Goal: Communication & Community: Answer question/provide support

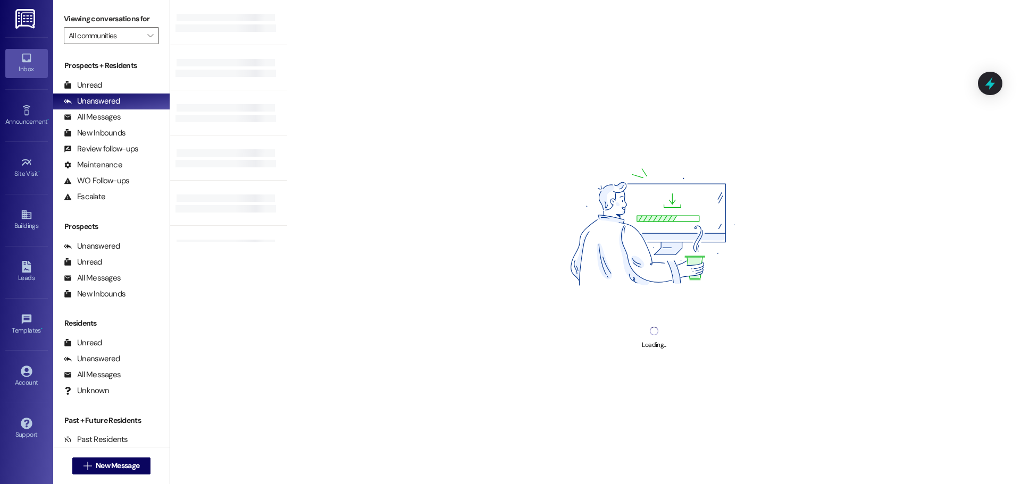
click at [19, 20] on img at bounding box center [26, 19] width 22 height 20
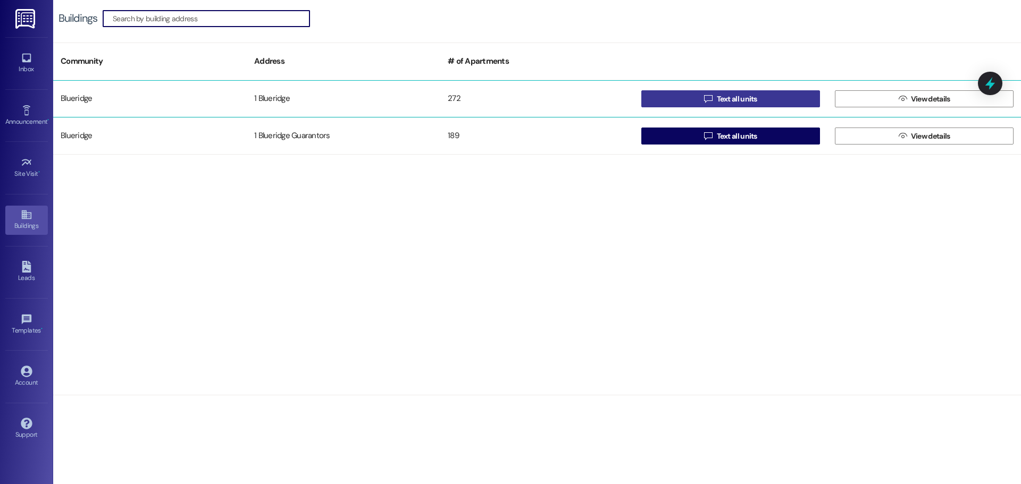
click at [724, 92] on span " Text all units" at bounding box center [730, 99] width 57 height 16
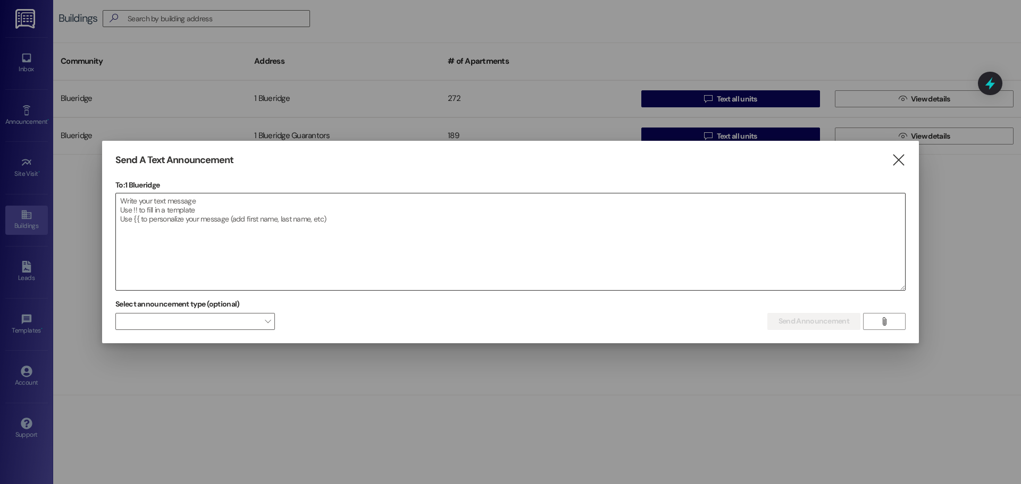
click at [467, 221] on textarea at bounding box center [510, 242] width 789 height 97
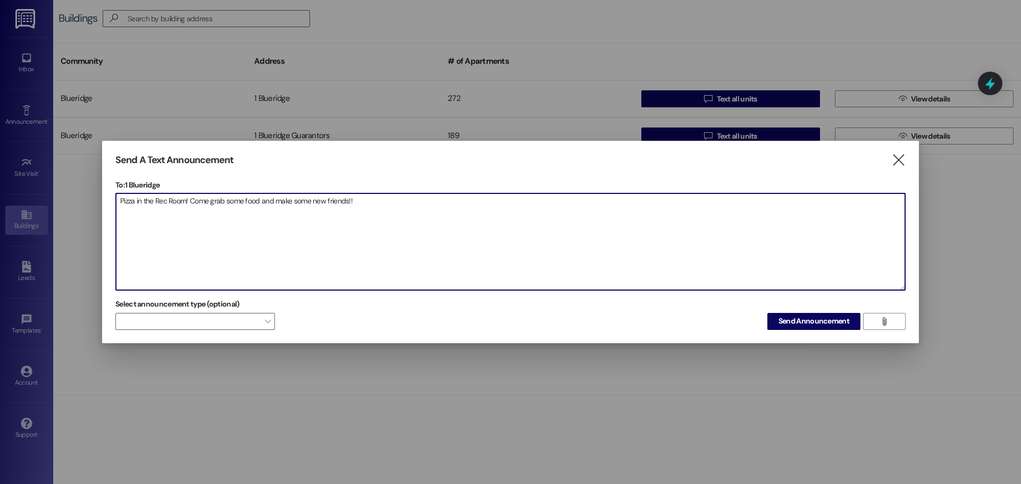
drag, startPoint x: 408, startPoint y: 217, endPoint x: 0, endPoint y: 304, distance: 416.9
click at [0, 304] on div "Send A Text Announcement  To: 1 Blueridge  Drop image file here Pizza in the …" at bounding box center [510, 242] width 1021 height 484
type textarea "Pizza in the Rec Room! Come grab some food and make some new friends!!"
click at [786, 322] on span "Send Announcement" at bounding box center [813, 321] width 71 height 11
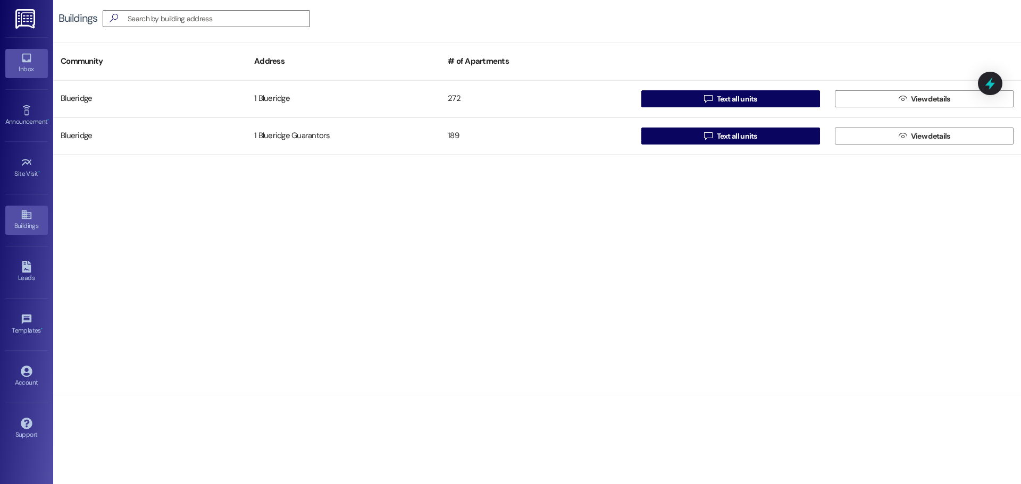
click at [23, 66] on div "Inbox" at bounding box center [26, 69] width 53 height 11
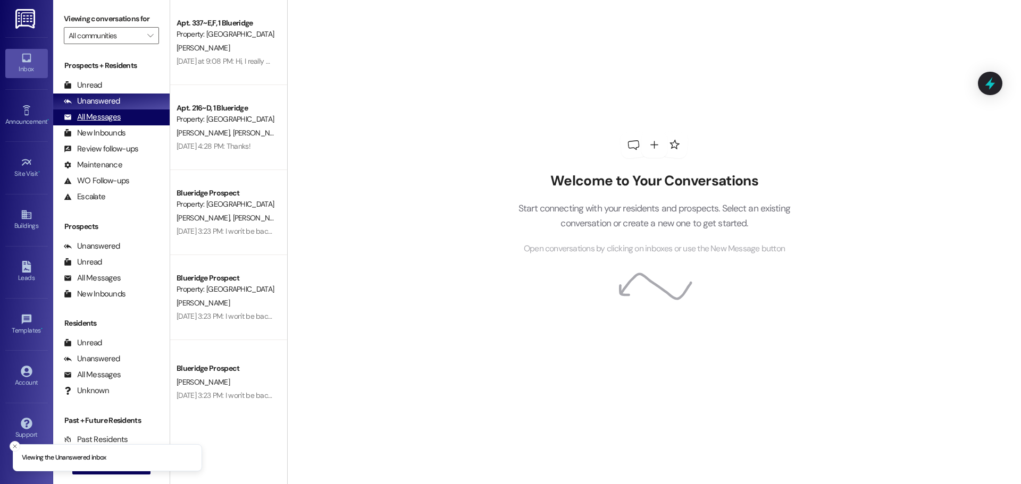
click at [117, 120] on div "All Messages" at bounding box center [92, 117] width 57 height 11
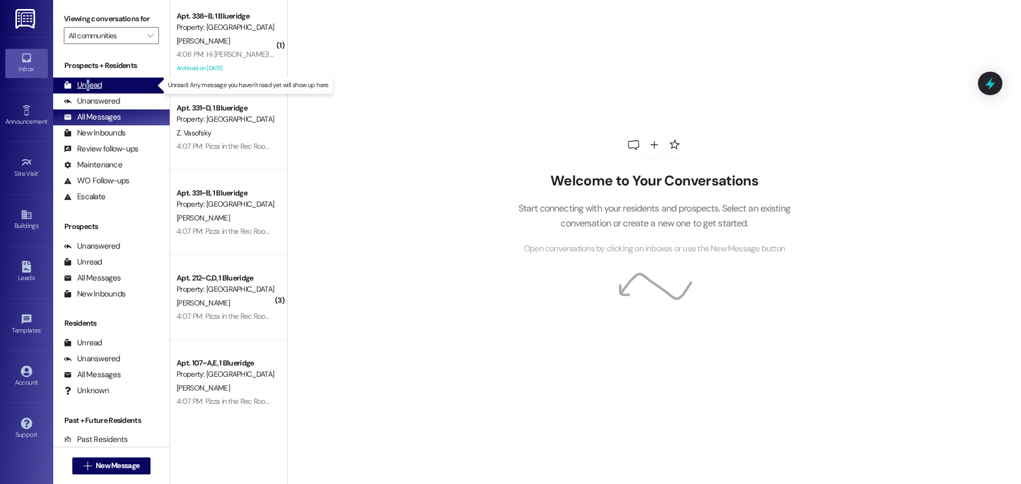
click at [87, 84] on div "Unread" at bounding box center [83, 85] width 38 height 11
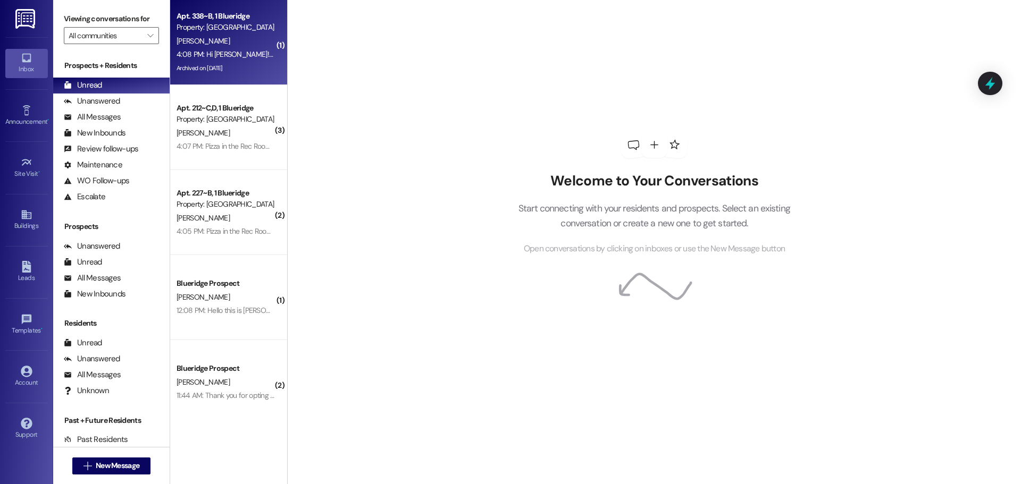
click at [206, 16] on div "Apt. 338~B, 1 Blueridge" at bounding box center [225, 16] width 98 height 11
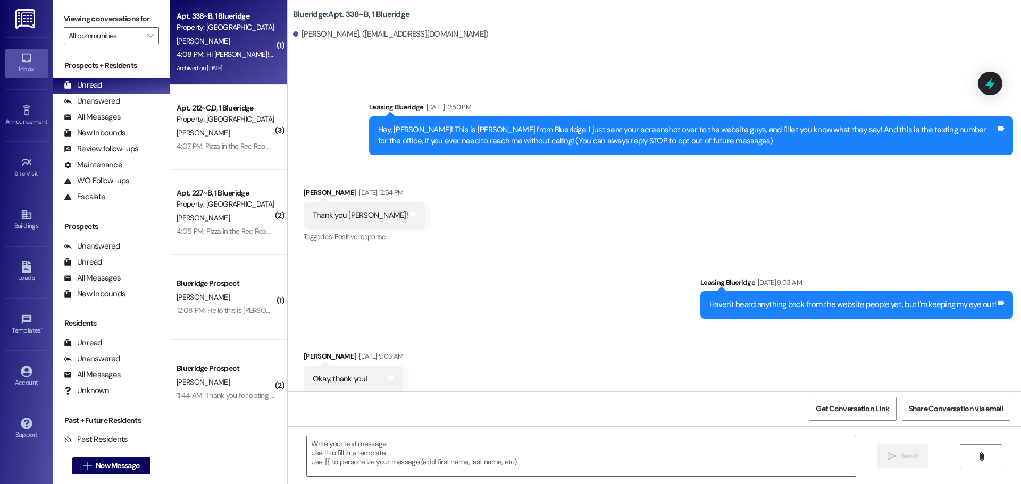
scroll to position [29140, 0]
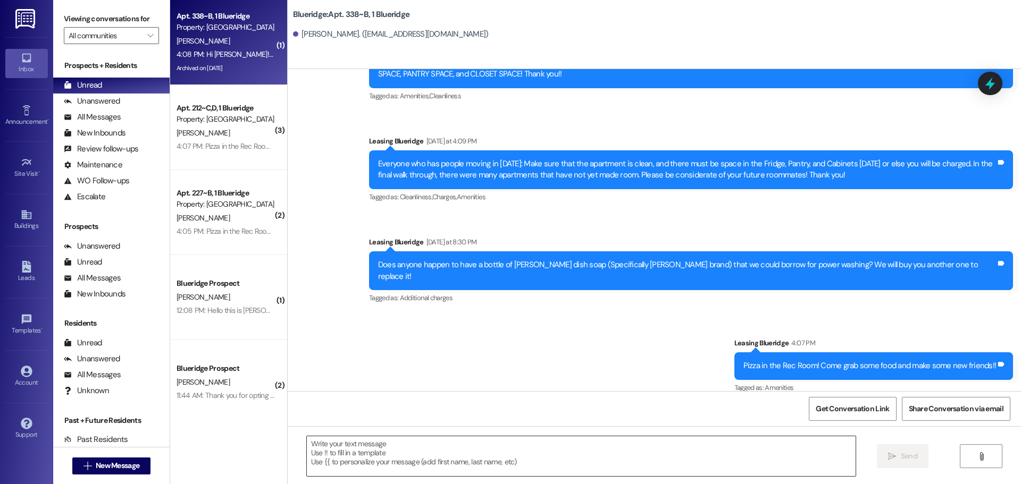
click at [314, 442] on textarea at bounding box center [581, 456] width 549 height 40
drag, startPoint x: 382, startPoint y: 432, endPoint x: 378, endPoint y: 427, distance: 5.7
drag, startPoint x: 378, startPoint y: 427, endPoint x: 368, endPoint y: 443, distance: 18.9
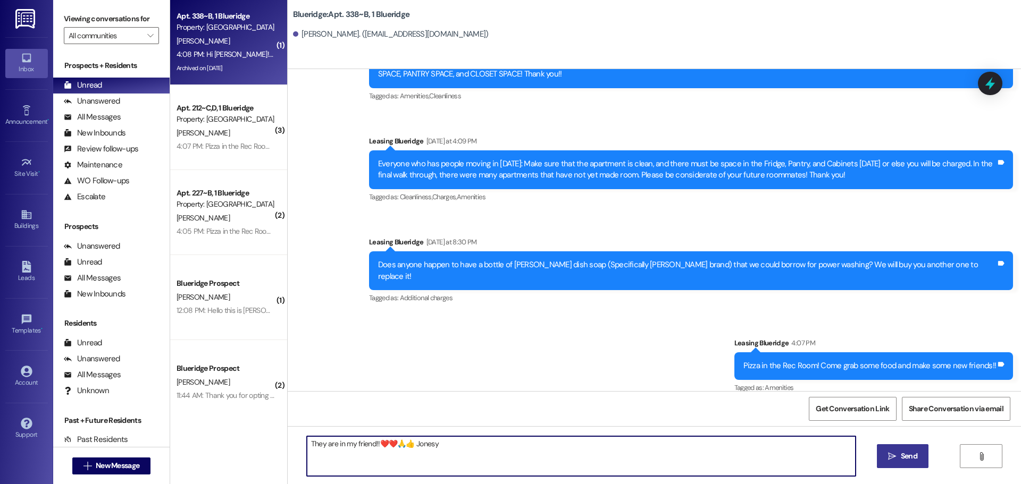
type textarea "They are in my friend!!❤️❤️🙏👍 Jonesy"
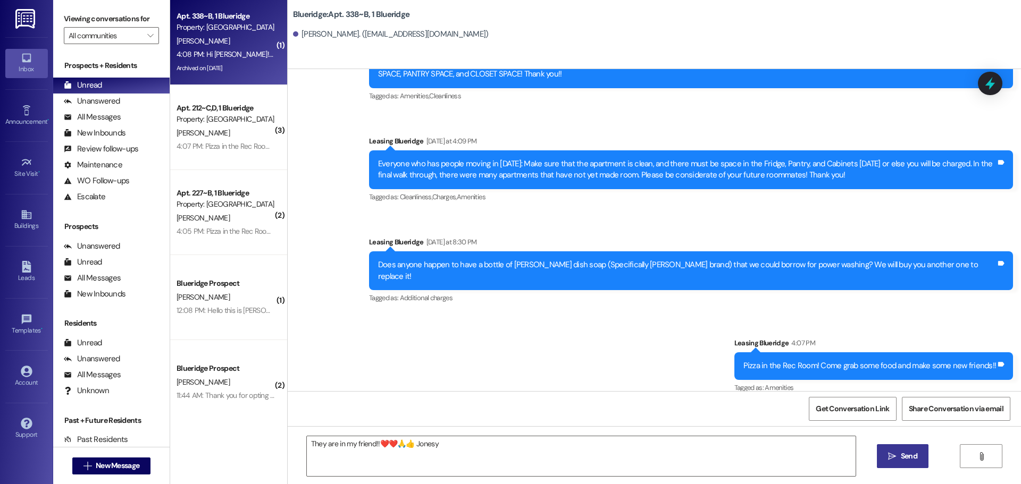
click at [910, 460] on span "Send" at bounding box center [909, 456] width 16 height 11
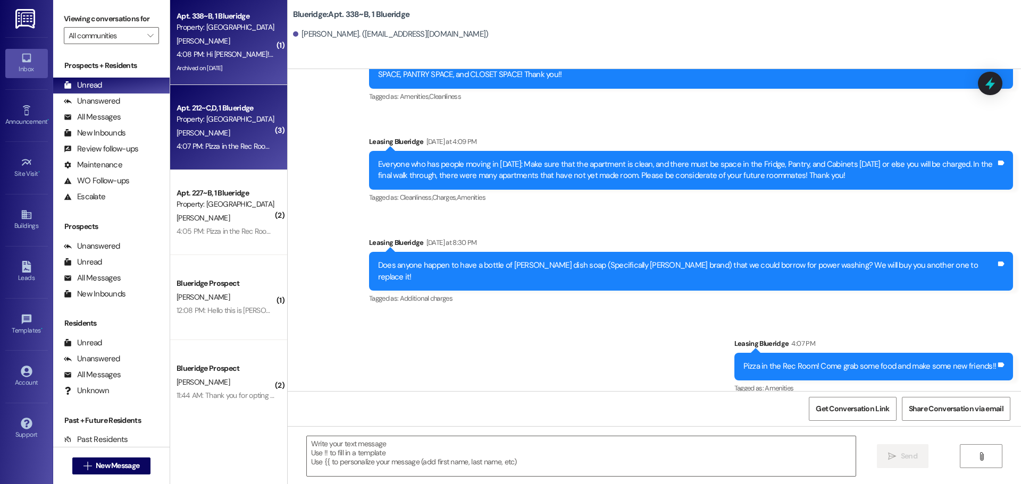
click at [244, 132] on div "E. Garcia" at bounding box center [225, 133] width 100 height 13
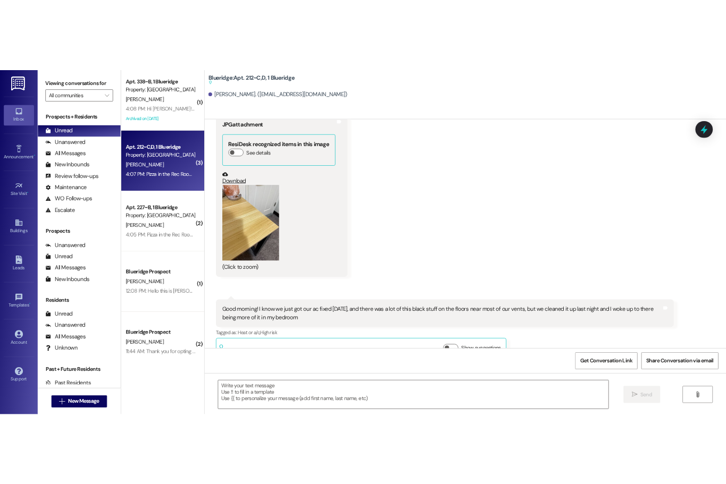
scroll to position [30330, 0]
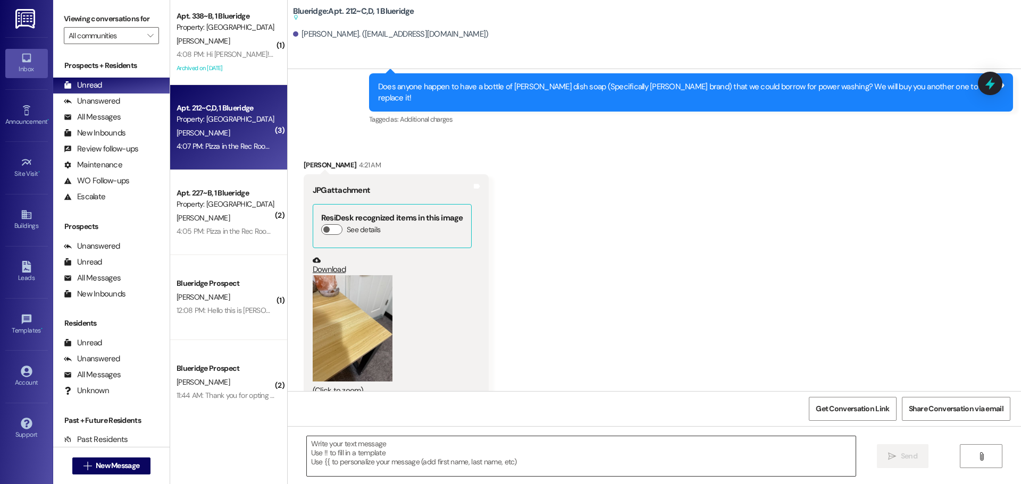
click at [327, 447] on textarea at bounding box center [581, 456] width 549 height 40
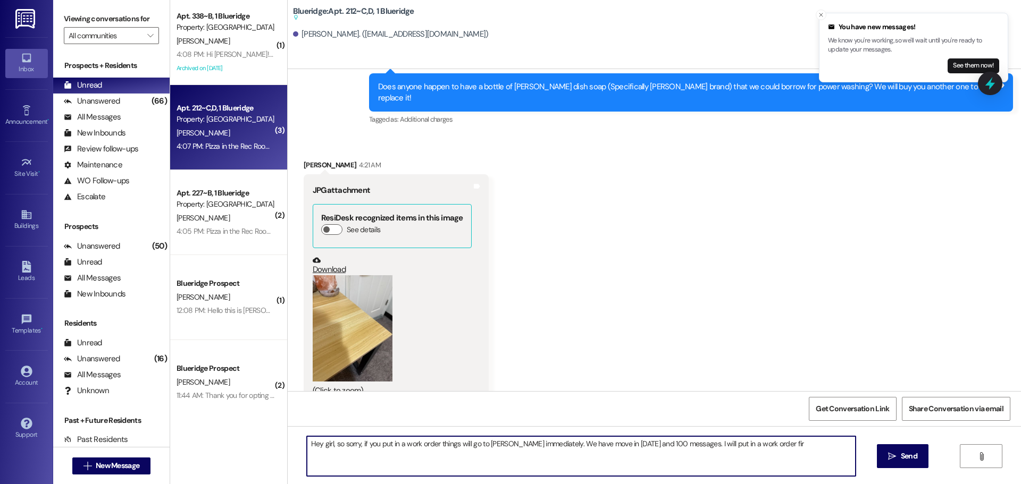
type textarea "Hey girl, so sorry, if you put in a work order things will go to carlos immedia…"
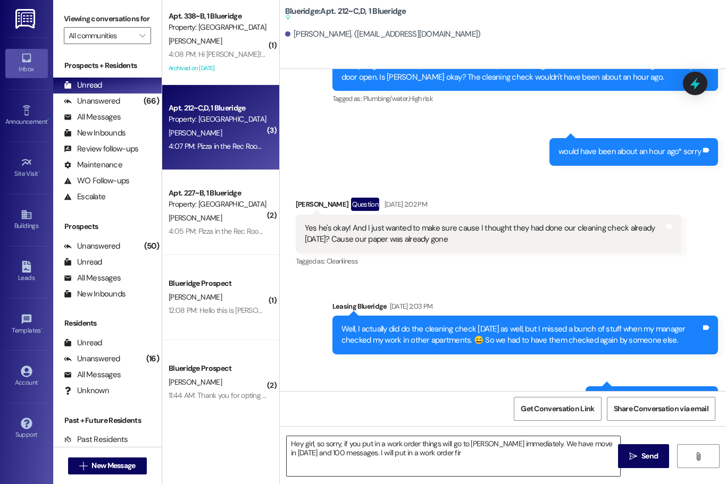
scroll to position [32870, 0]
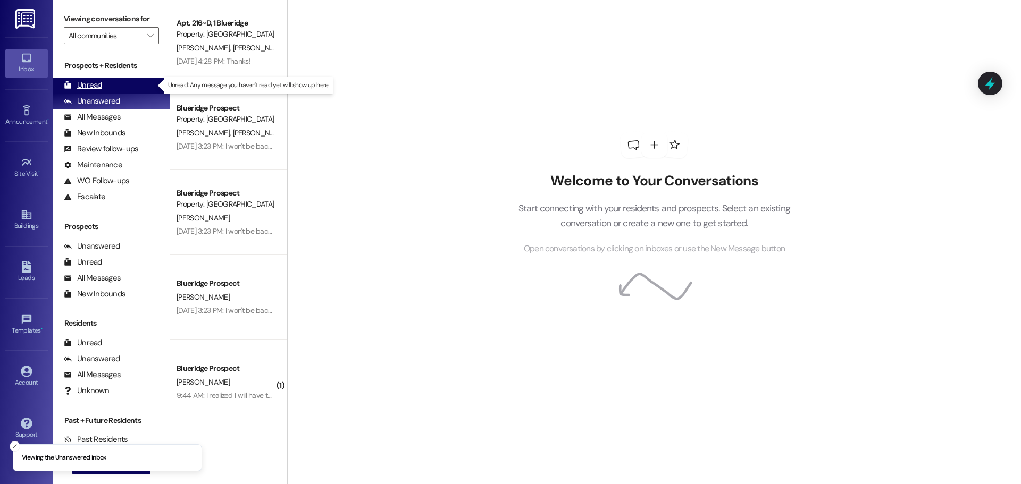
click at [94, 85] on div "Unread" at bounding box center [83, 85] width 38 height 11
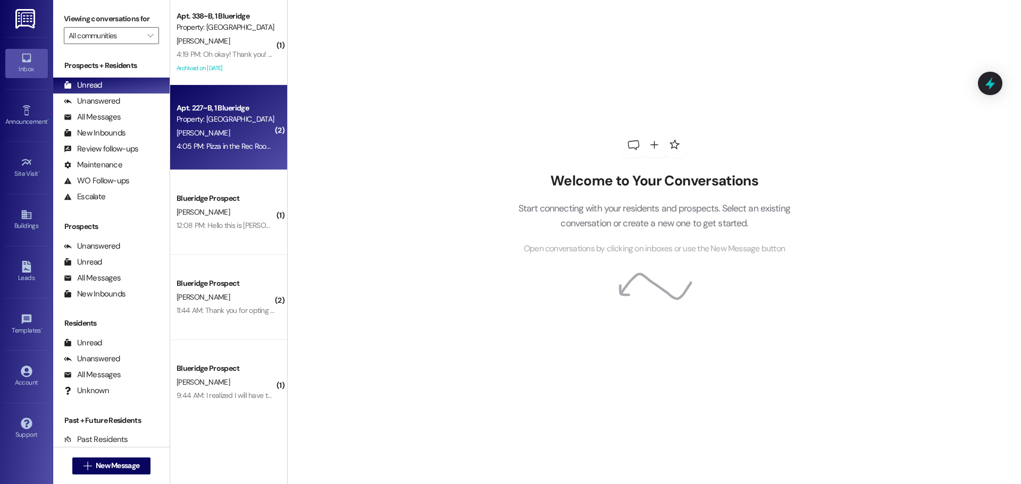
click at [220, 121] on div "Property: [GEOGRAPHIC_DATA]" at bounding box center [225, 119] width 98 height 11
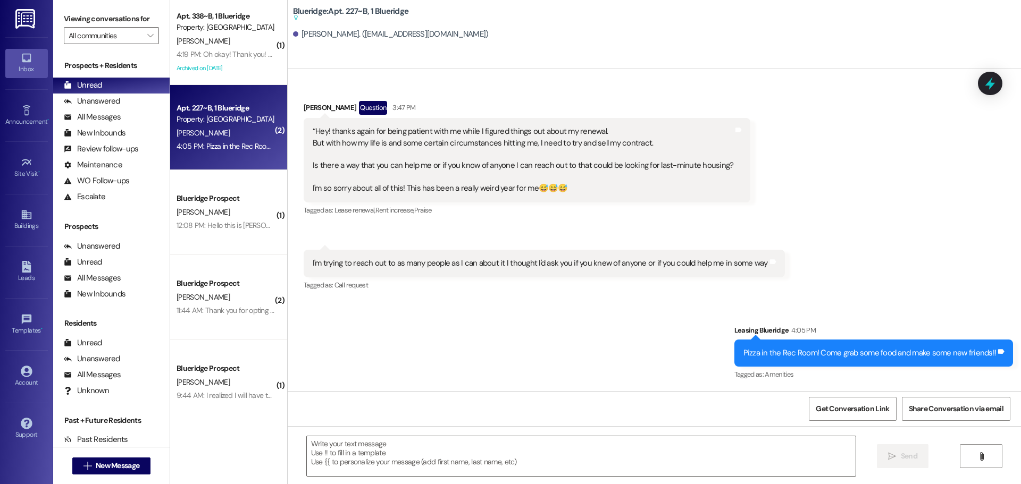
scroll to position [65328, 0]
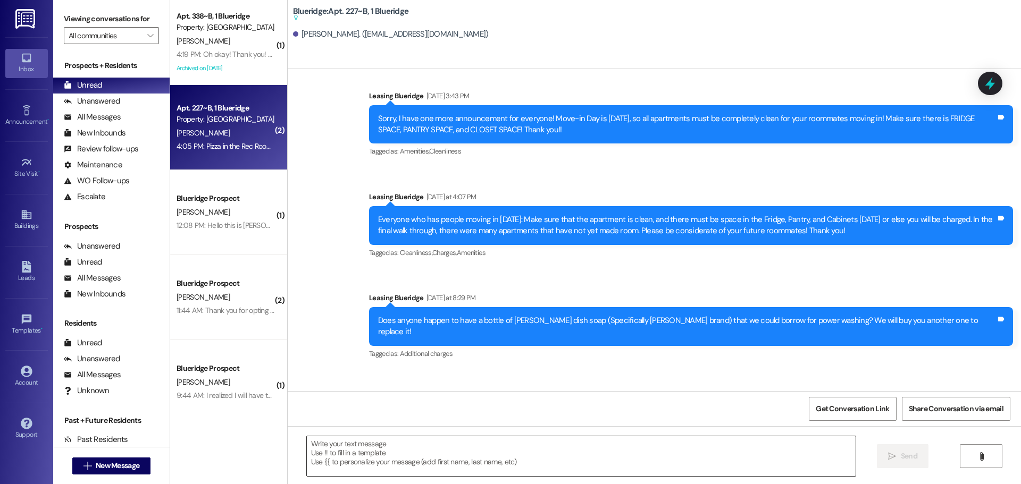
click at [332, 440] on textarea at bounding box center [581, 456] width 549 height 40
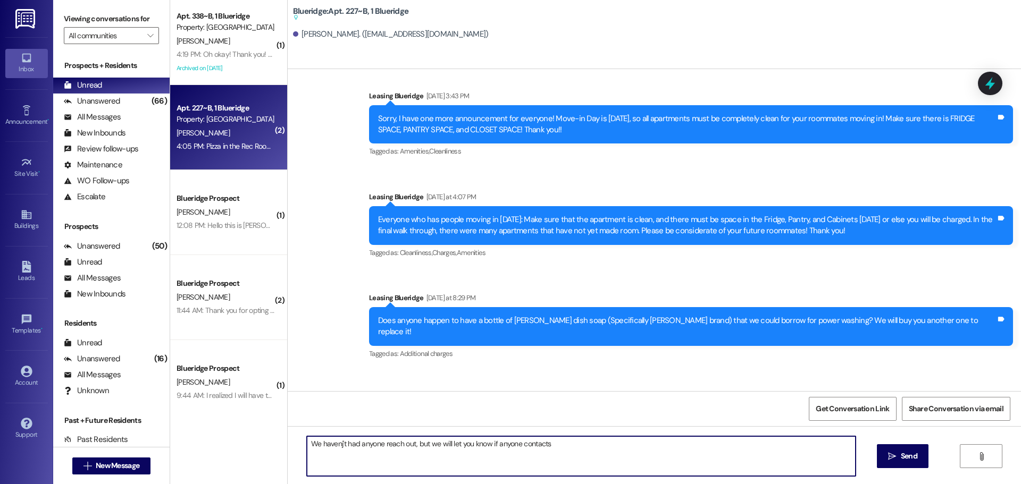
click at [548, 441] on textarea "We havenj't had anyone reach out, but we will let you know if anyone contacts" at bounding box center [581, 456] width 549 height 40
drag, startPoint x: 545, startPoint y: 465, endPoint x: 540, endPoint y: 468, distance: 6.2
type textarea "We havenj't had anyone reach out, but we will let you know if anyone contacts u…"
click at [911, 449] on button " Send" at bounding box center [903, 456] width 52 height 24
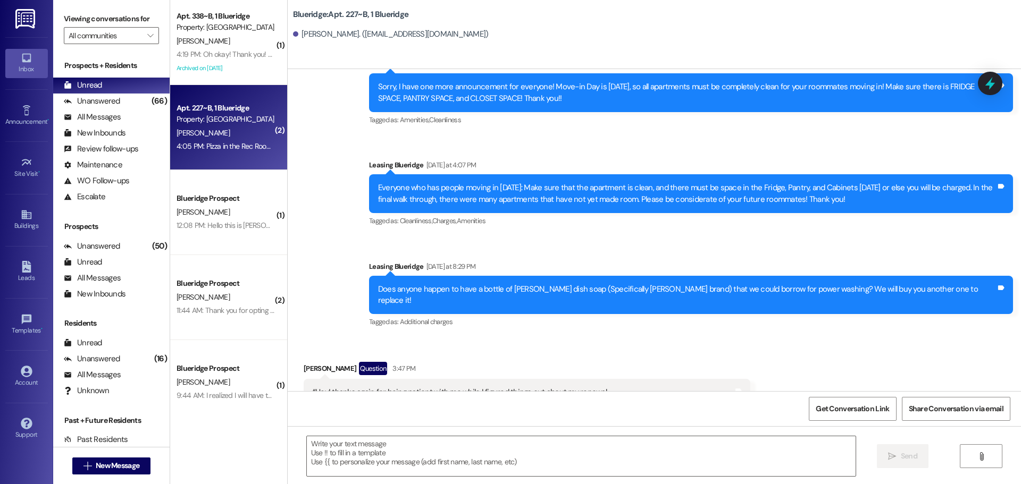
scroll to position [65259, 0]
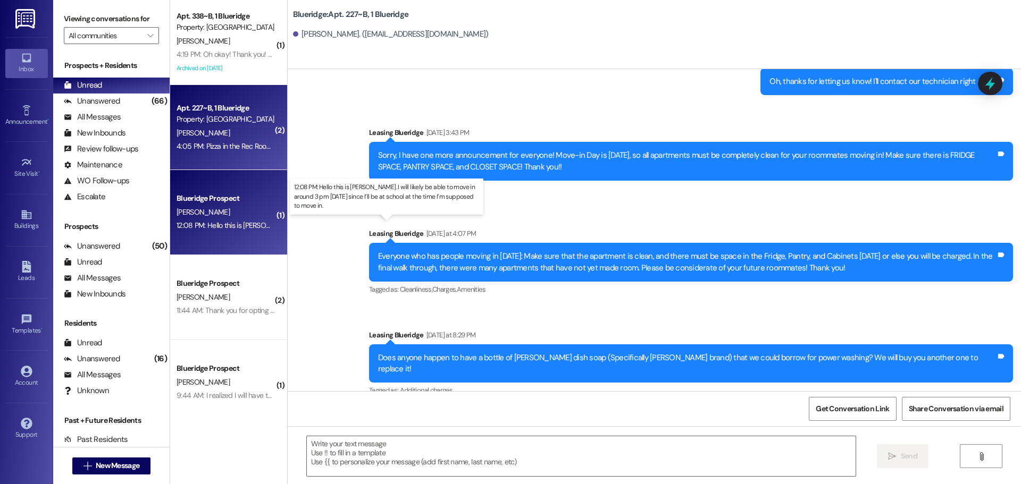
click at [219, 224] on div "12:08 PM: Hello this is [PERSON_NAME]. I will likely be able to move in around …" at bounding box center [401, 226] width 450 height 10
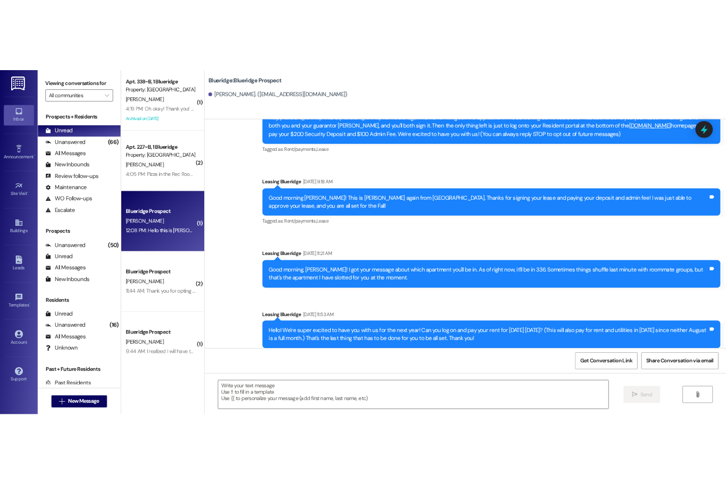
scroll to position [150, 0]
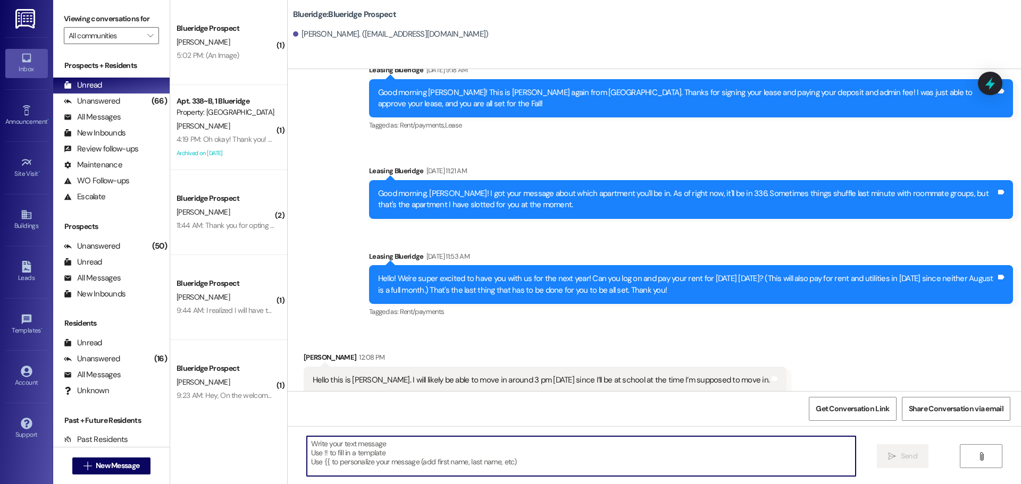
click at [328, 447] on textarea at bounding box center [581, 456] width 549 height 40
type textarea "A"
click at [333, 449] on textarea at bounding box center [581, 456] width 549 height 40
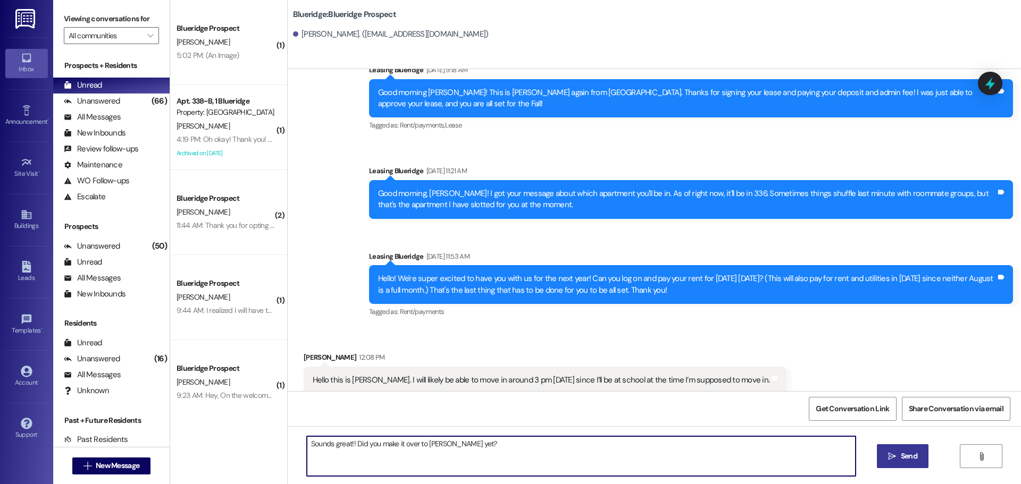
type textarea "Sounds great!! Did you make it over to [PERSON_NAME] yet?"
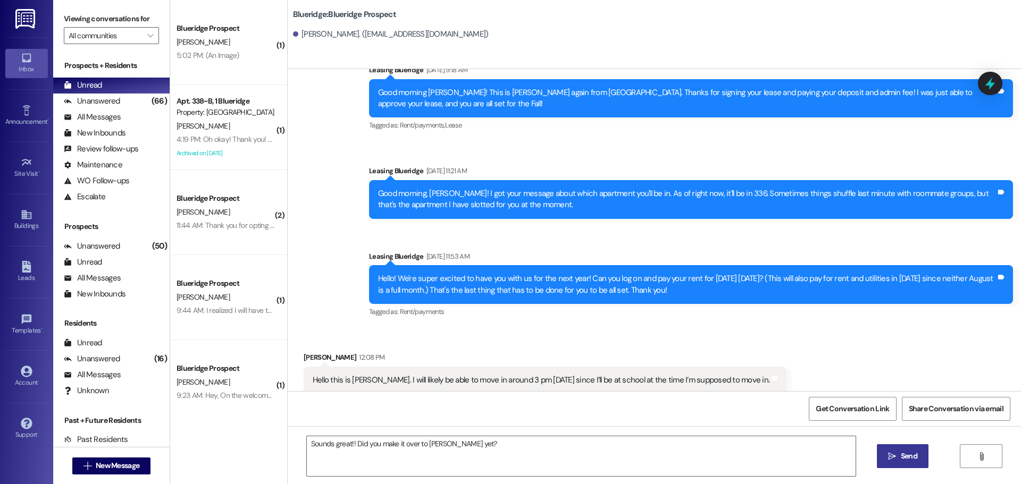
click at [902, 458] on span "Send" at bounding box center [909, 456] width 16 height 11
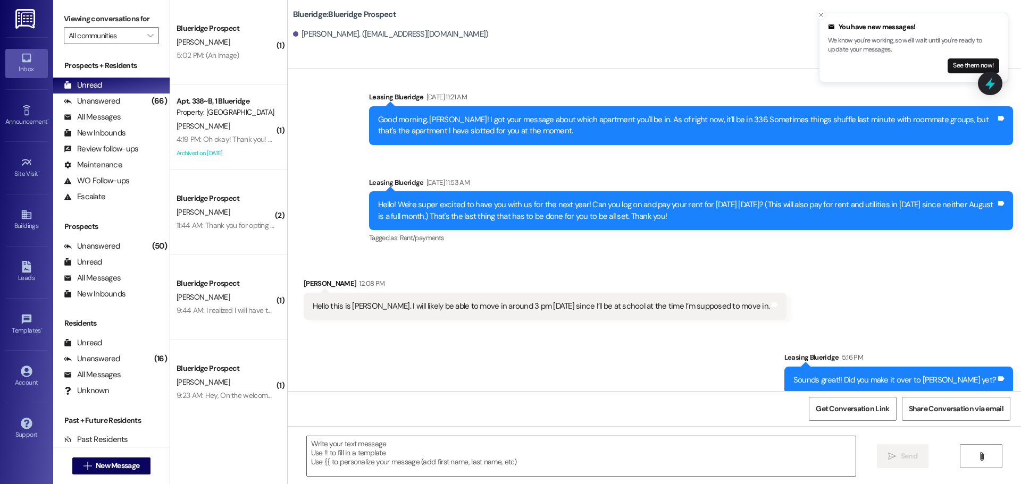
scroll to position [297, 0]
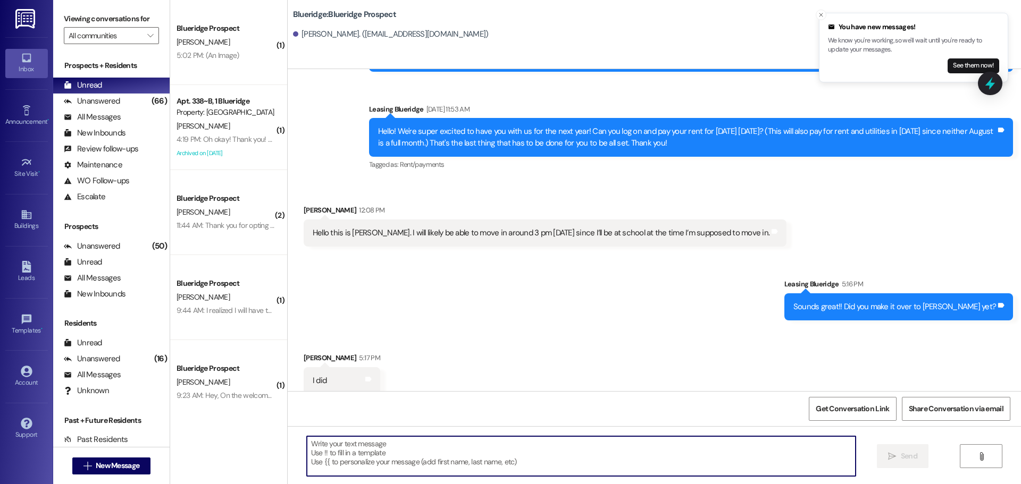
click at [339, 448] on textarea at bounding box center [581, 456] width 549 height 40
type textarea "Yay!! Did you get pizza in the Rec room?"
drag, startPoint x: 890, startPoint y: 455, endPoint x: 888, endPoint y: 427, distance: 27.7
click at [890, 451] on span " Send" at bounding box center [902, 456] width 33 height 11
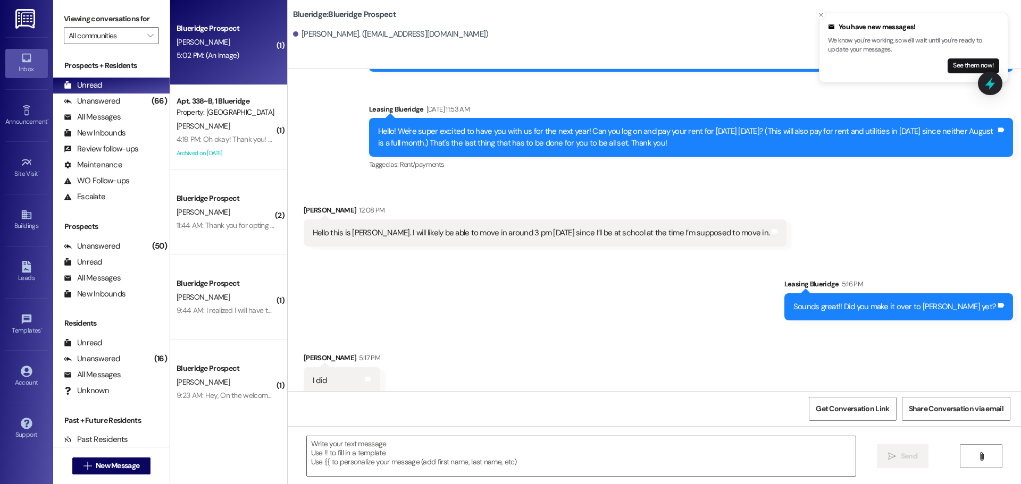
click at [218, 33] on div "Blueridge Prospect" at bounding box center [225, 28] width 98 height 11
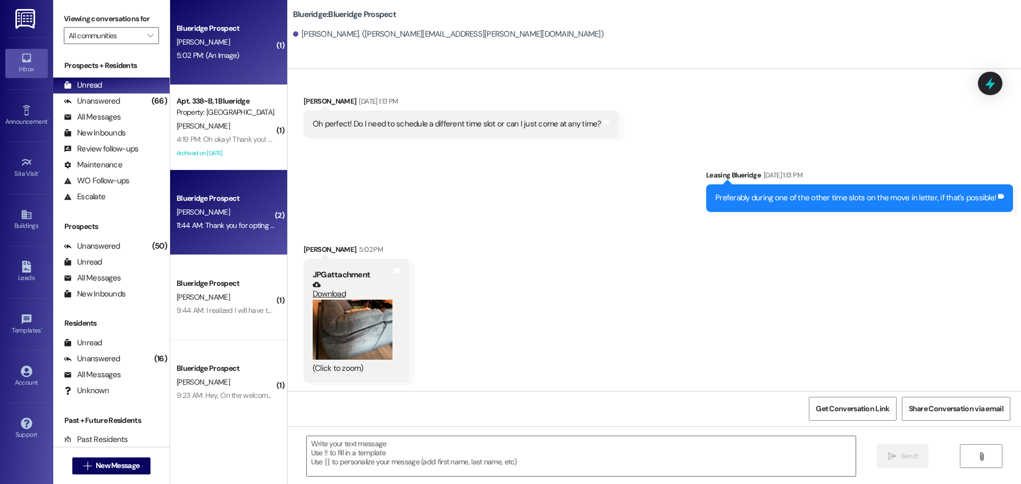
scroll to position [1164, 0]
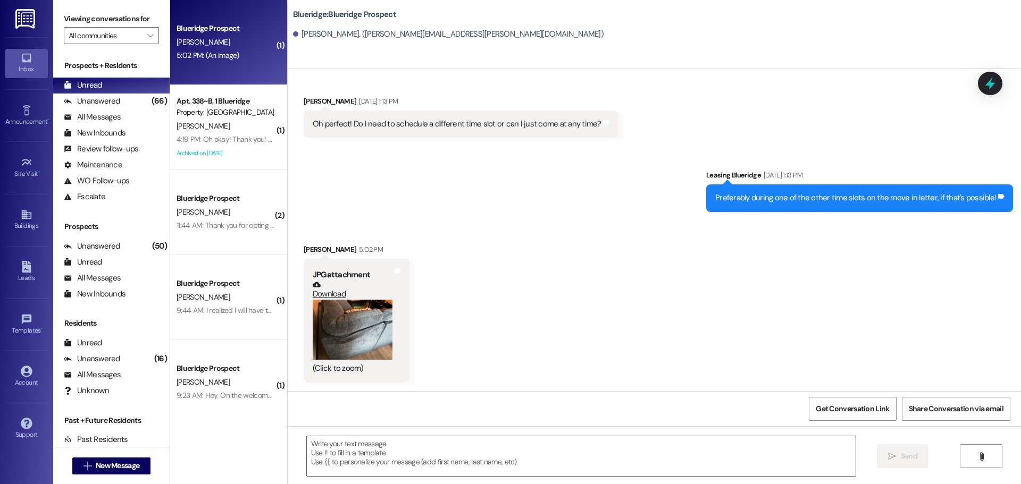
click at [325, 293] on link "Download" at bounding box center [353, 290] width 80 height 19
click at [323, 294] on link "Download" at bounding box center [353, 290] width 80 height 19
click at [328, 448] on textarea at bounding box center [581, 456] width 549 height 40
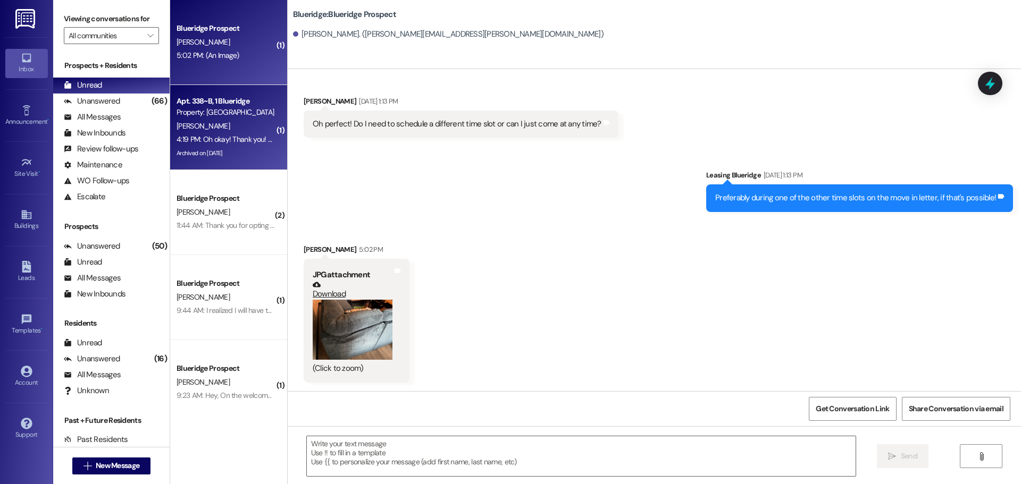
click at [232, 119] on div "Apt. 338~B, 1 Blueridge Property: [GEOGRAPHIC_DATA]" at bounding box center [225, 107] width 100 height 25
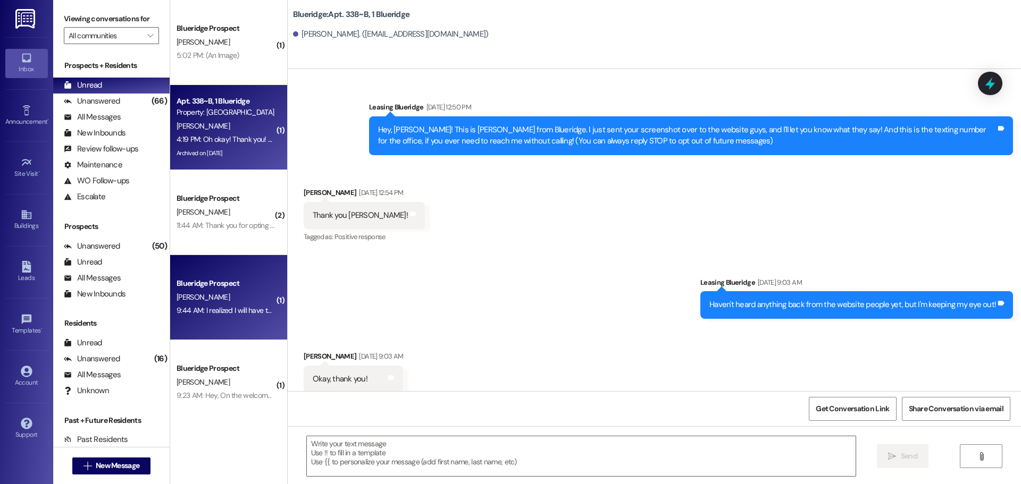
scroll to position [29304, 0]
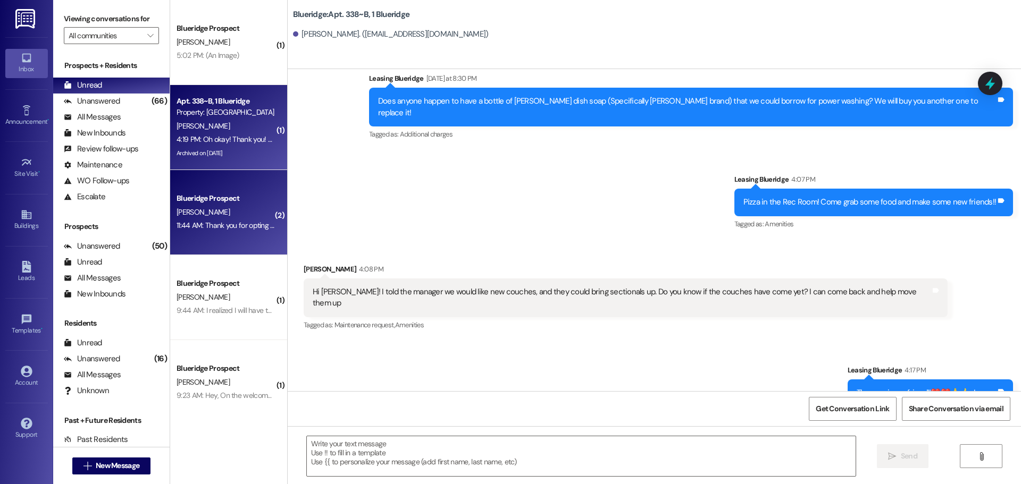
click at [225, 204] on div "Blueridge Prospect" at bounding box center [225, 198] width 98 height 11
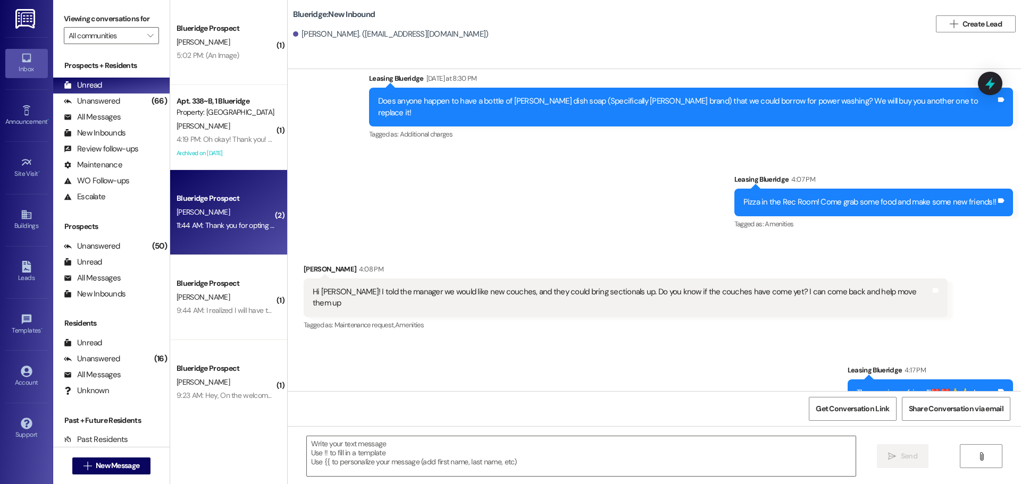
scroll to position [112, 0]
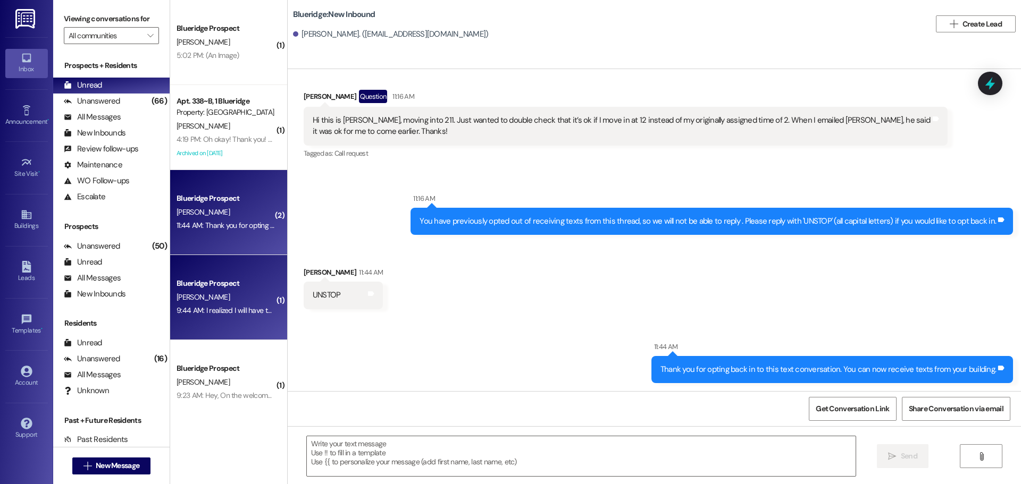
click at [253, 294] on div "[PERSON_NAME]" at bounding box center [225, 297] width 100 height 13
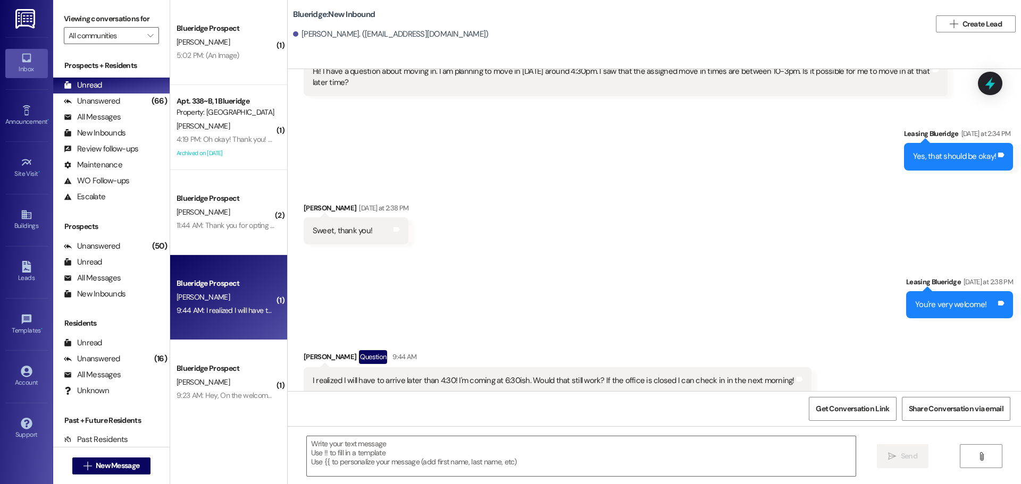
scroll to position [619, 0]
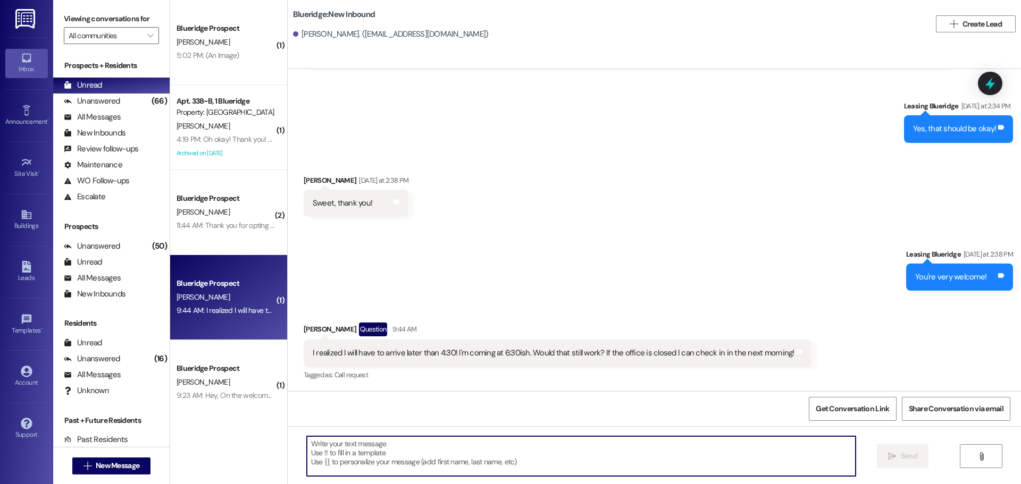
click at [339, 441] on textarea at bounding box center [581, 456] width 549 height 40
type textarea "yes that is grat!!"
click at [920, 457] on button " Send" at bounding box center [903, 456] width 52 height 24
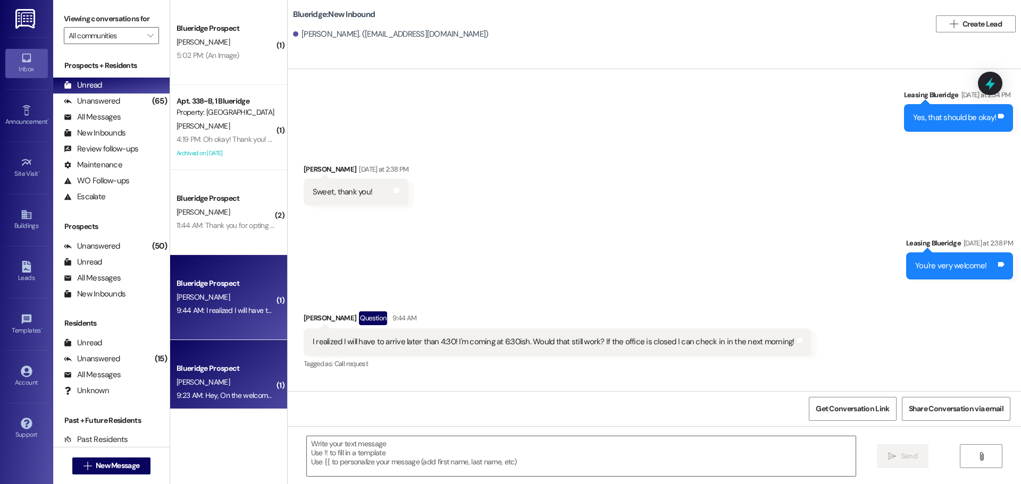
click at [223, 373] on div "Blueridge Prospect" at bounding box center [225, 368] width 98 height 11
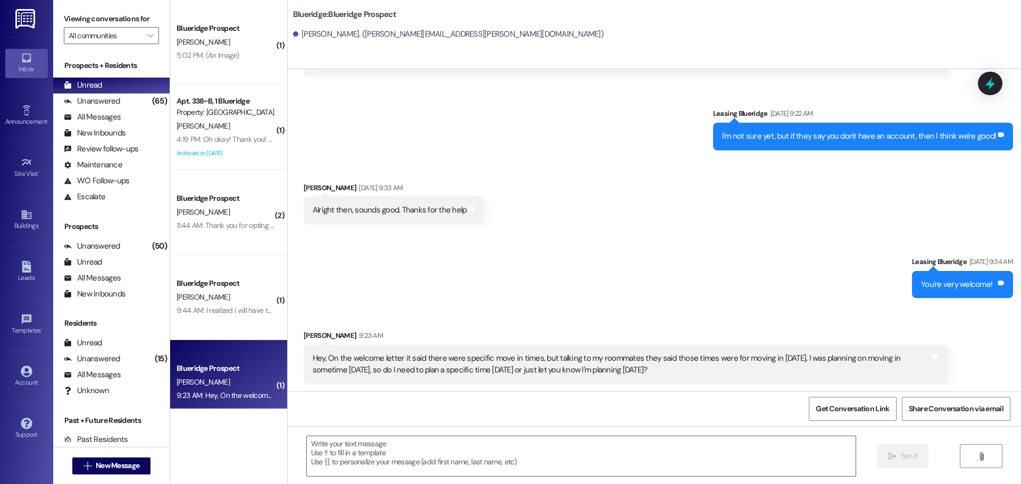
scroll to position [1208, 0]
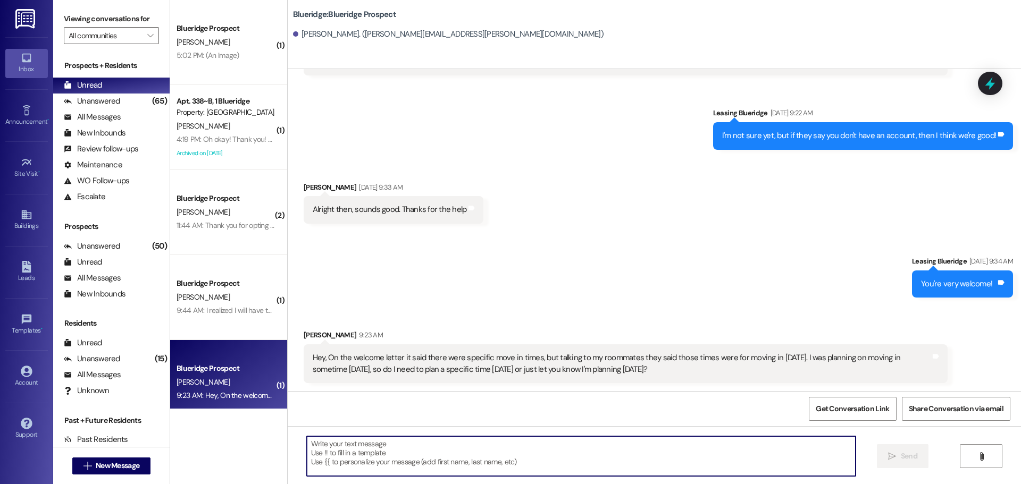
click at [321, 443] on textarea at bounding box center [581, 456] width 549 height 40
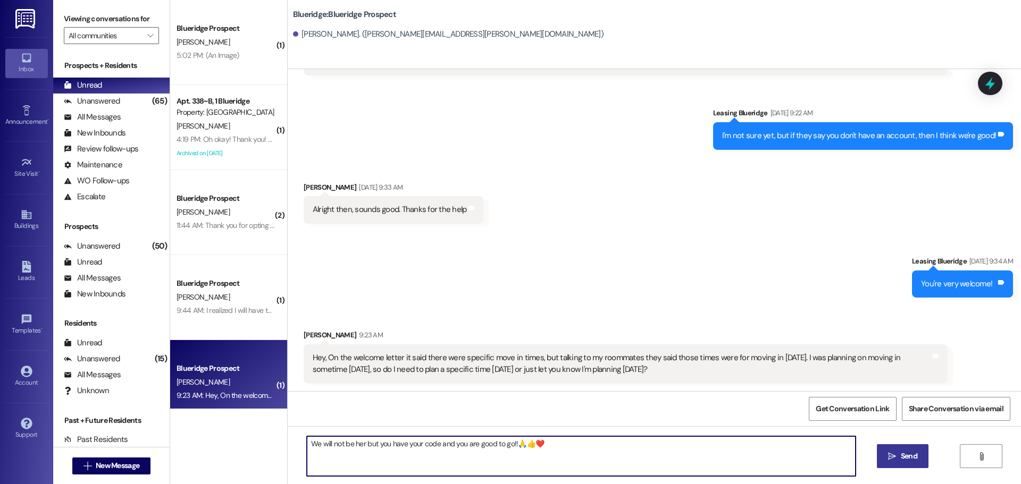
type textarea "We will not be her but you have your code and you are good to go!!🙏👍❤️"
click at [898, 458] on span "Send" at bounding box center [908, 456] width 21 height 11
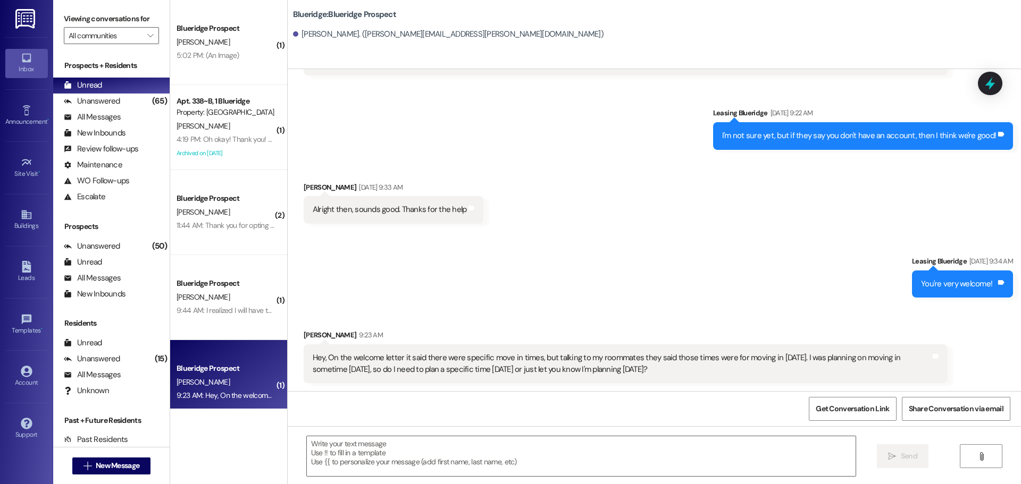
scroll to position [102, 0]
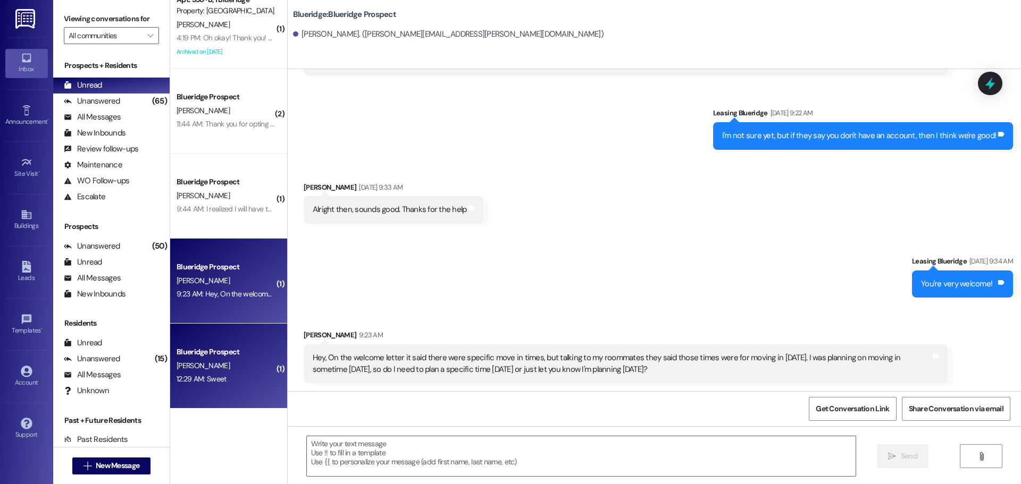
click at [201, 361] on div "[PERSON_NAME]" at bounding box center [225, 365] width 100 height 13
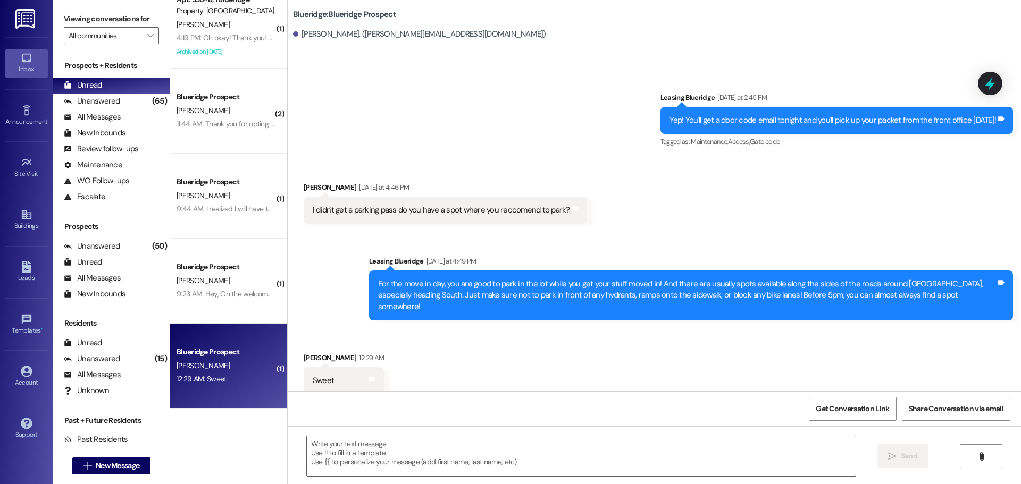
scroll to position [2761, 0]
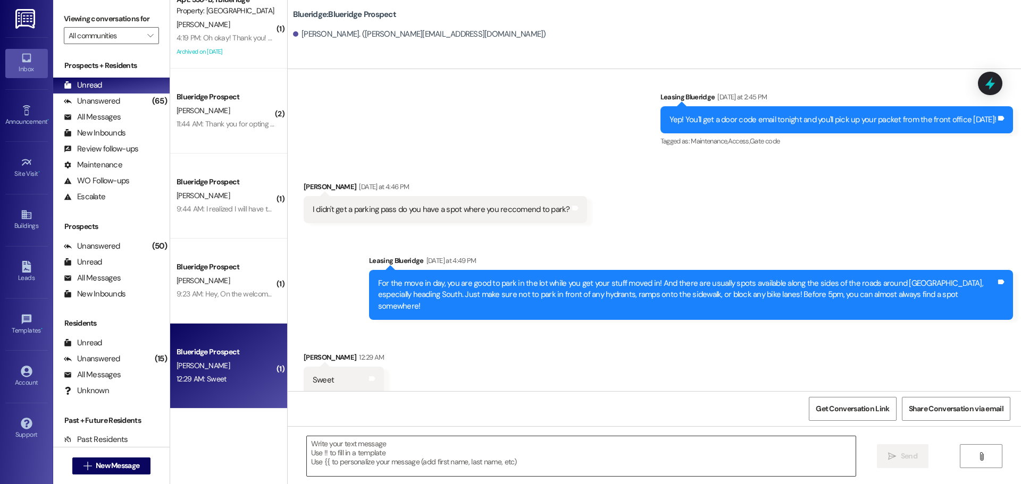
click at [335, 458] on textarea at bounding box center [581, 456] width 549 height 40
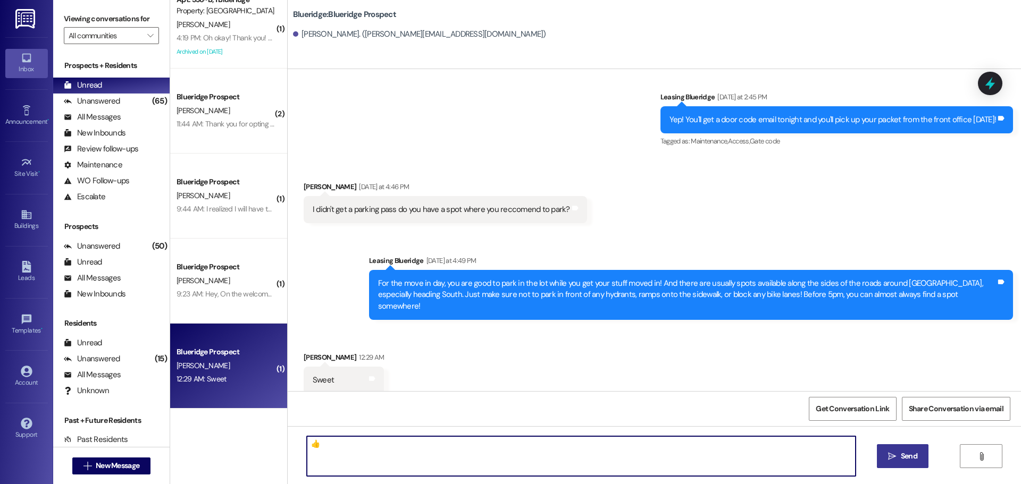
type textarea "👍"
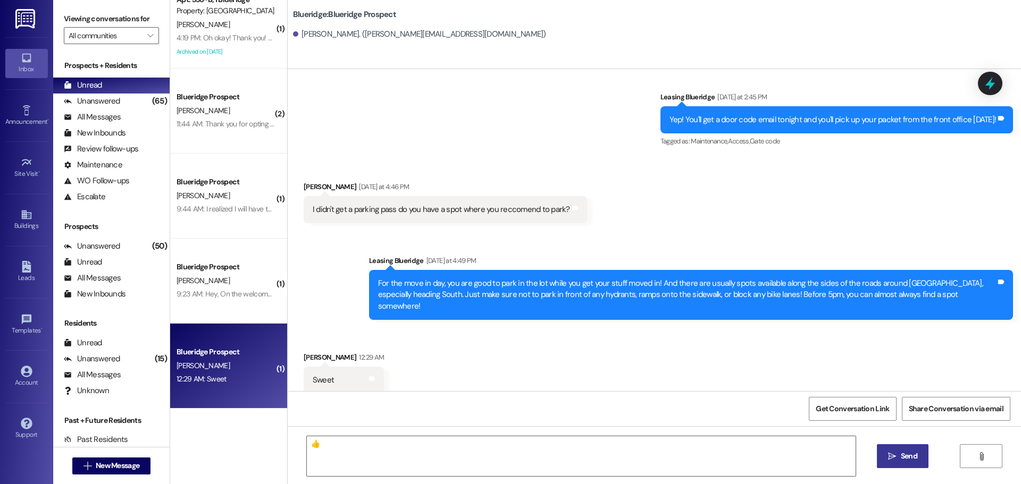
click at [890, 457] on icon "" at bounding box center [892, 456] width 8 height 9
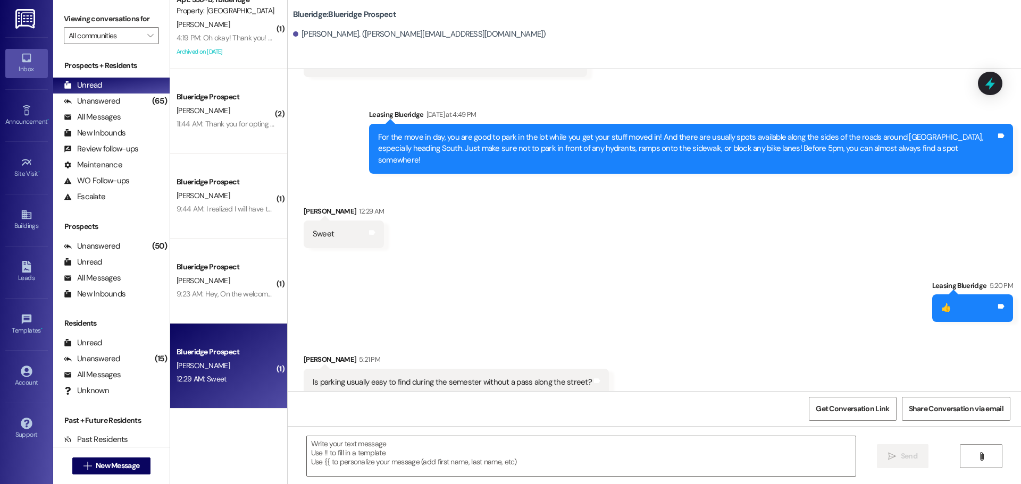
scroll to position [2909, 0]
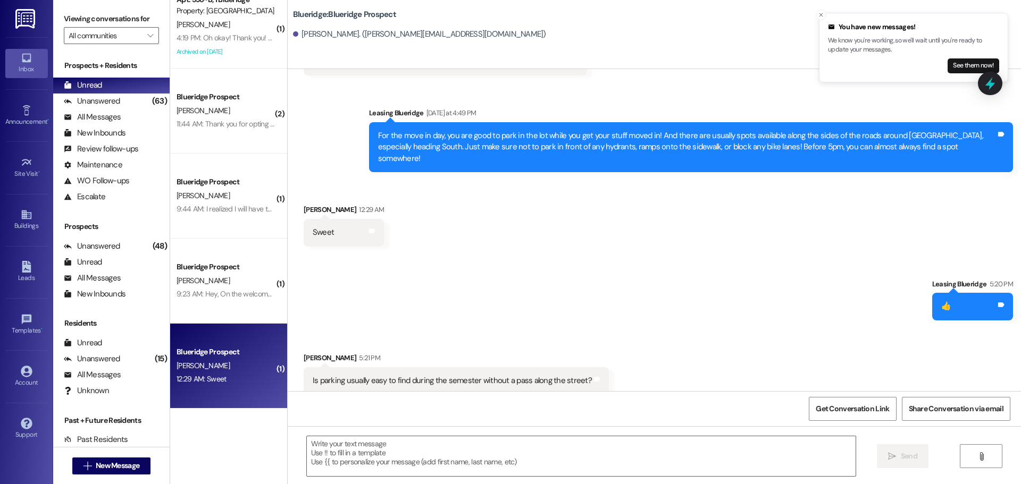
click at [26, 13] on img at bounding box center [26, 19] width 22 height 20
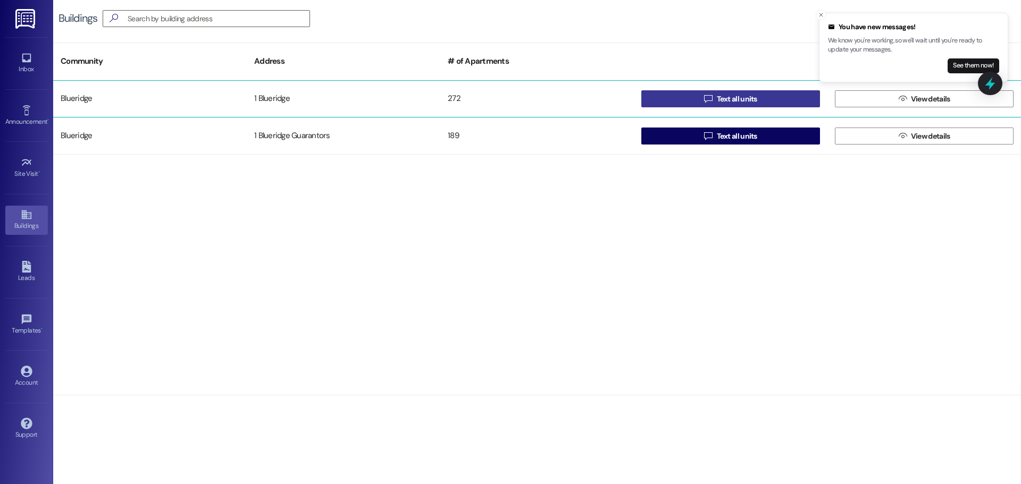
click at [772, 101] on button " Text all units" at bounding box center [730, 98] width 179 height 17
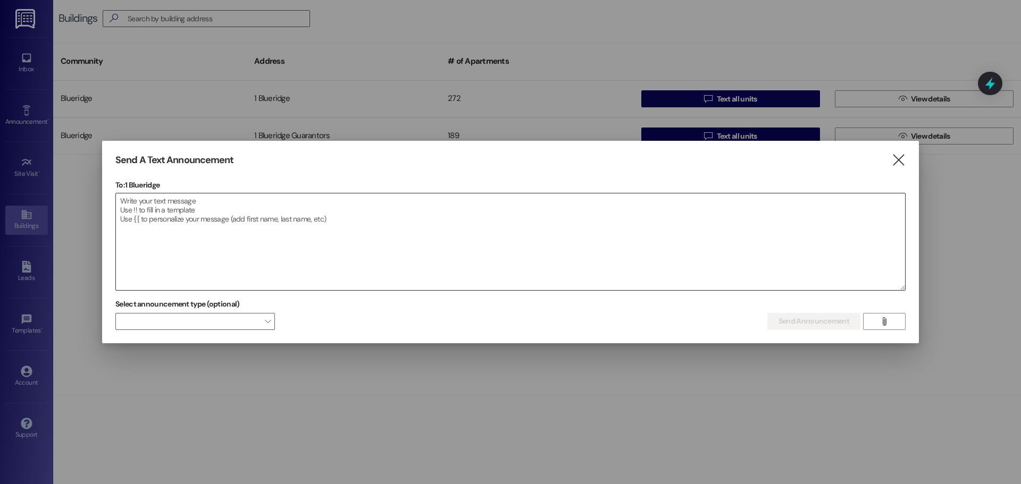
click at [149, 204] on textarea at bounding box center [510, 242] width 789 height 97
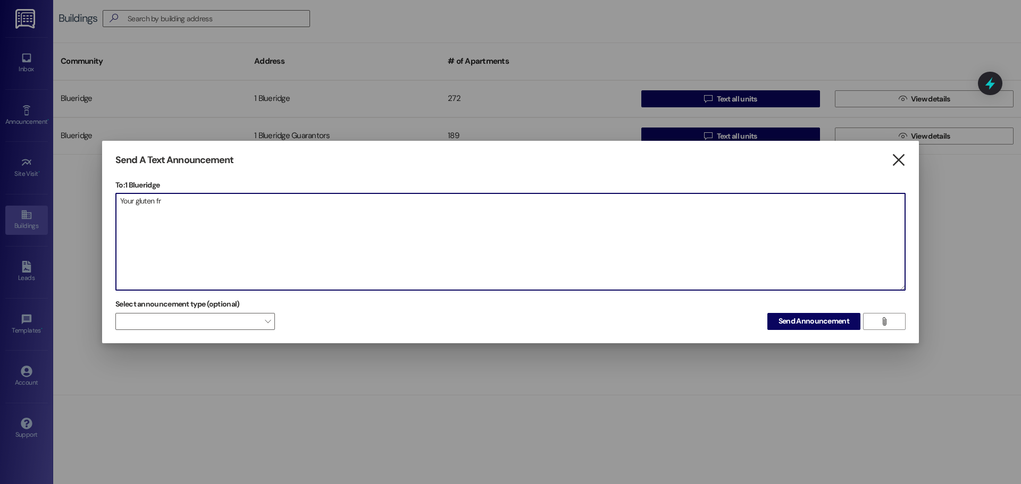
type textarea "Your gluten fr"
click at [901, 156] on icon "" at bounding box center [898, 160] width 14 height 11
